Goal: Information Seeking & Learning: Learn about a topic

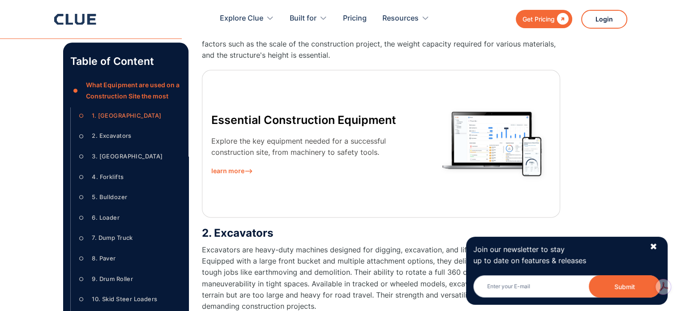
scroll to position [1298, 0]
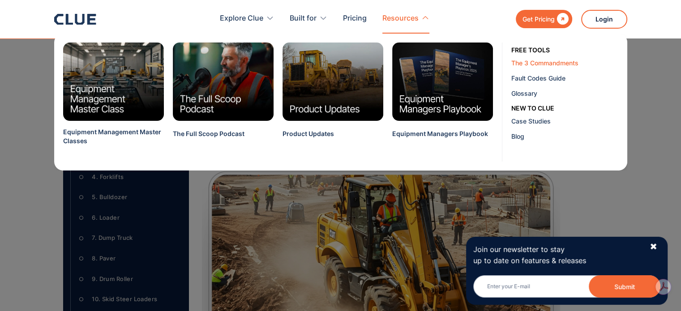
click at [521, 60] on div "The 3 Commandments" at bounding box center [565, 62] width 109 height 9
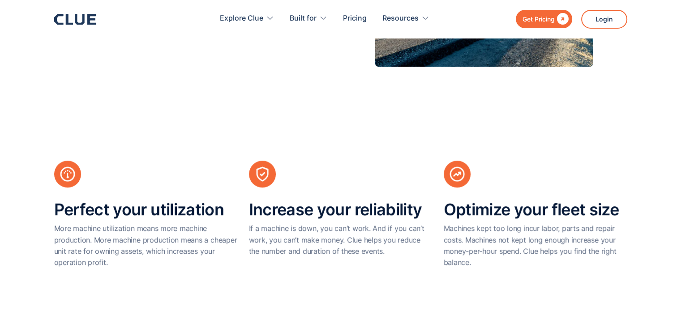
scroll to position [403, 0]
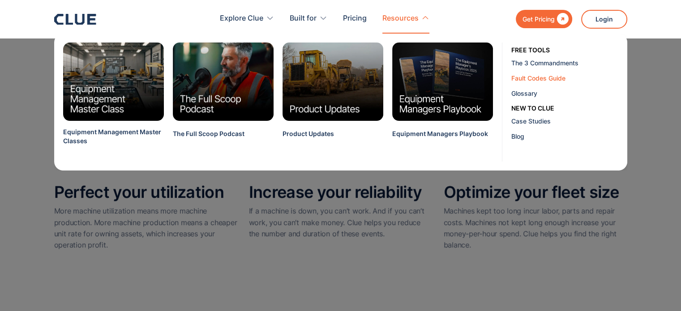
click at [526, 77] on div "Fault Codes Guide" at bounding box center [565, 77] width 109 height 9
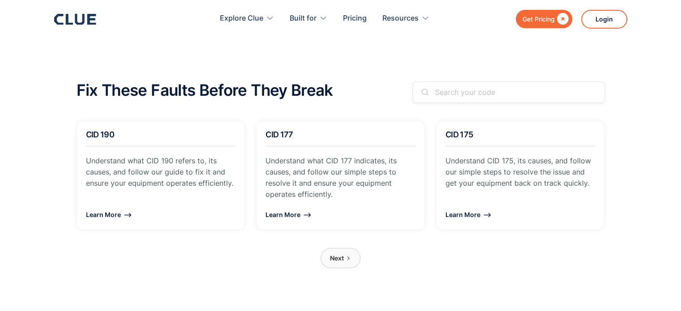
scroll to position [761, 0]
